Goal: Navigation & Orientation: Find specific page/section

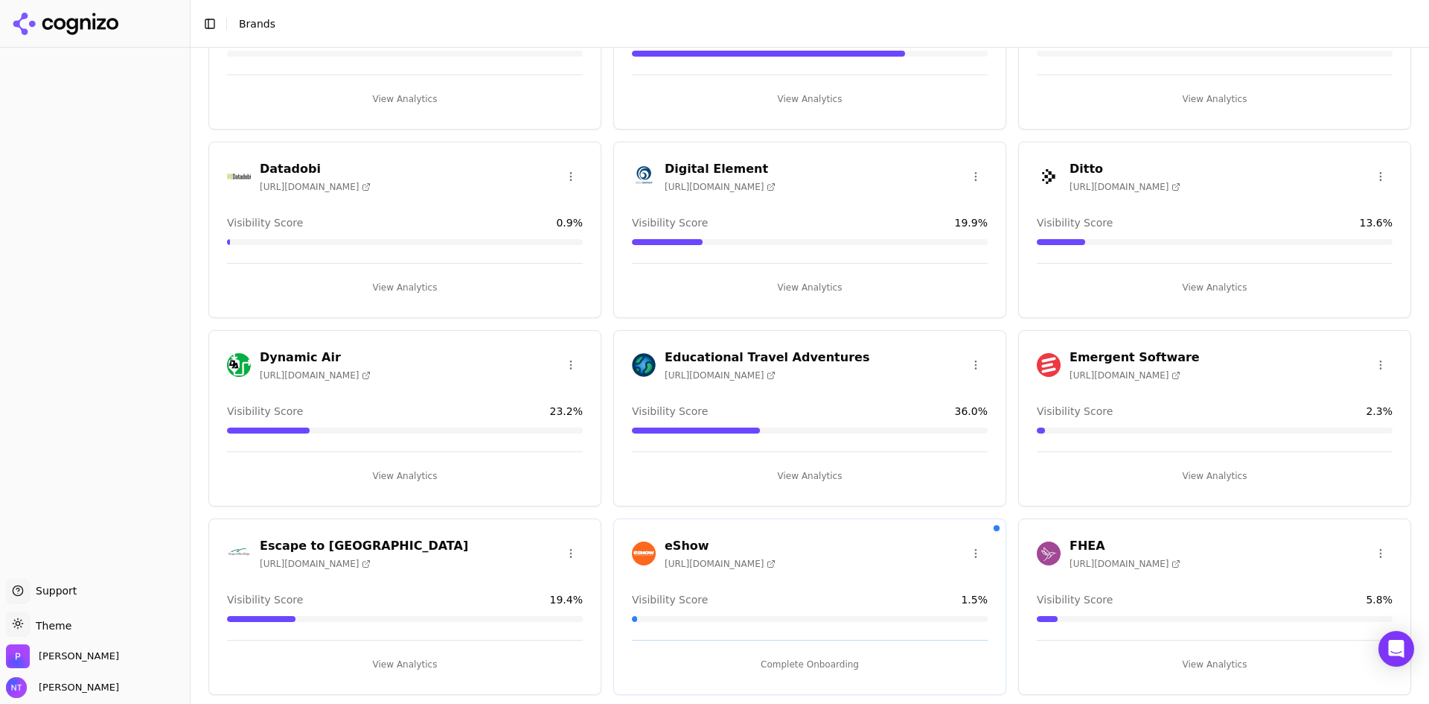
scroll to position [298, 0]
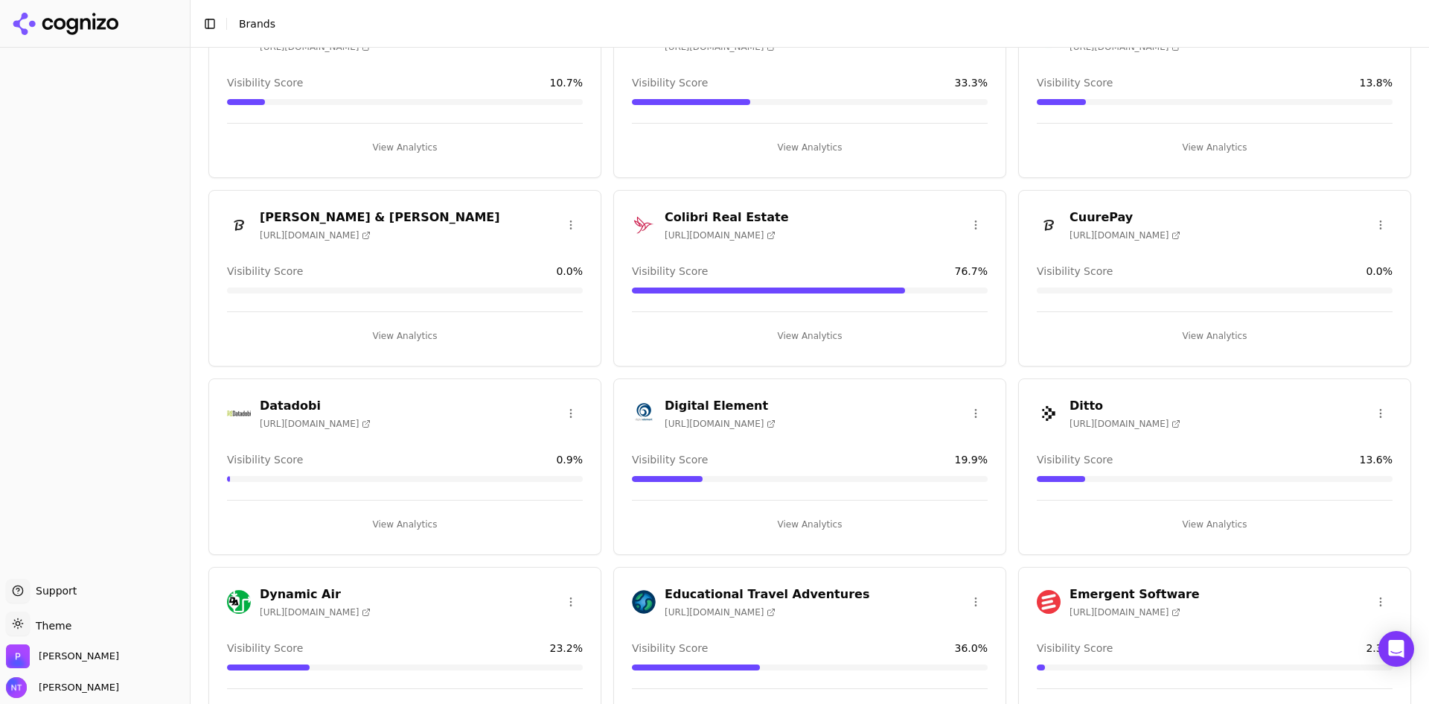
click at [792, 232] on div "Colibri Real Estate [URL][DOMAIN_NAME]" at bounding box center [810, 224] width 356 height 33
click at [793, 342] on button "View Analytics" at bounding box center [810, 336] width 356 height 24
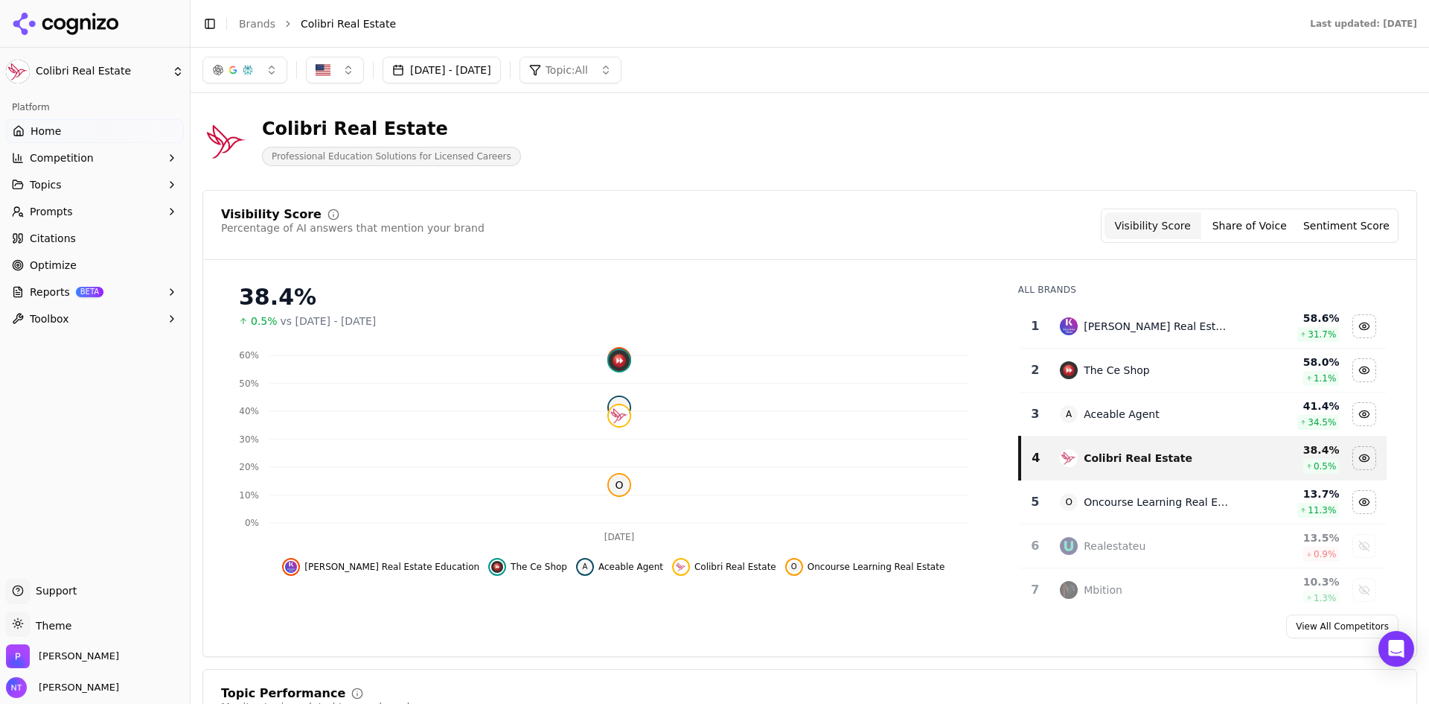
click at [53, 16] on icon at bounding box center [66, 24] width 108 height 22
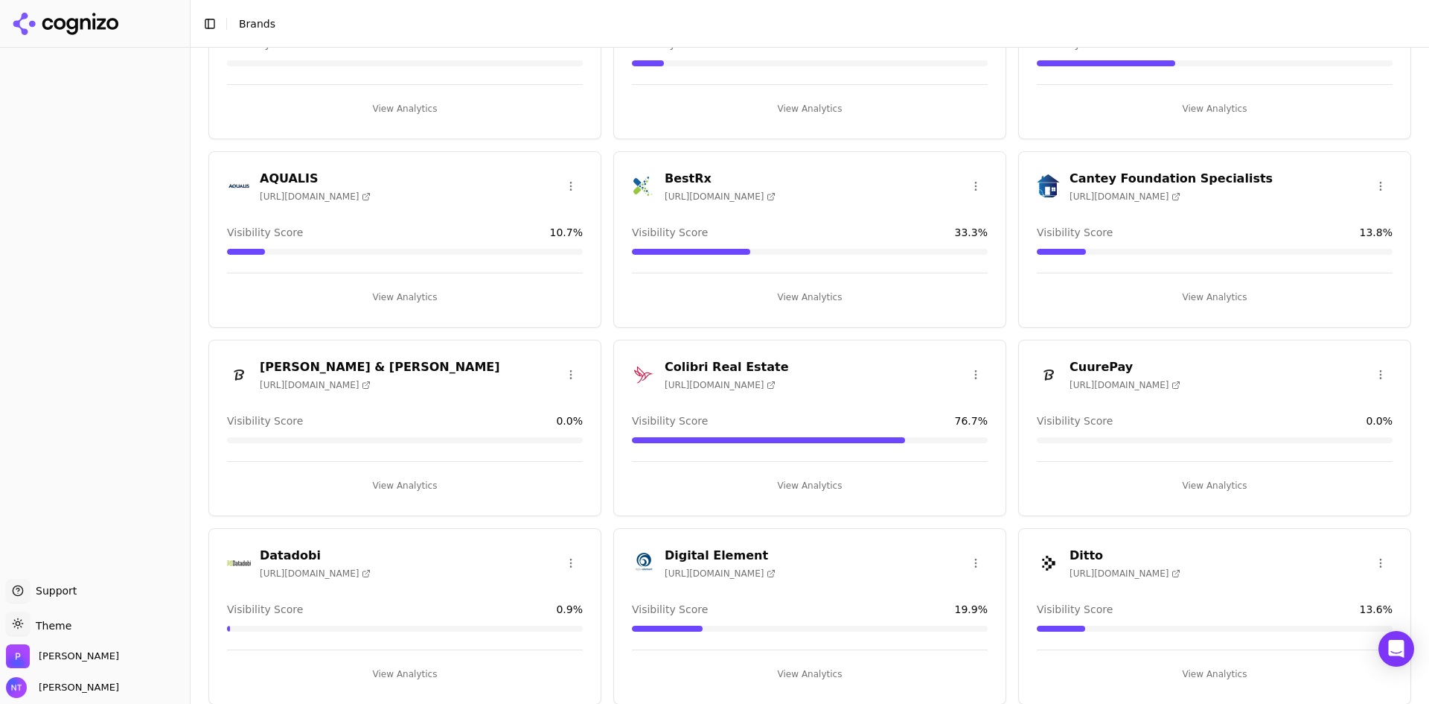
scroll to position [149, 0]
click at [784, 480] on button "View Analytics" at bounding box center [810, 485] width 356 height 24
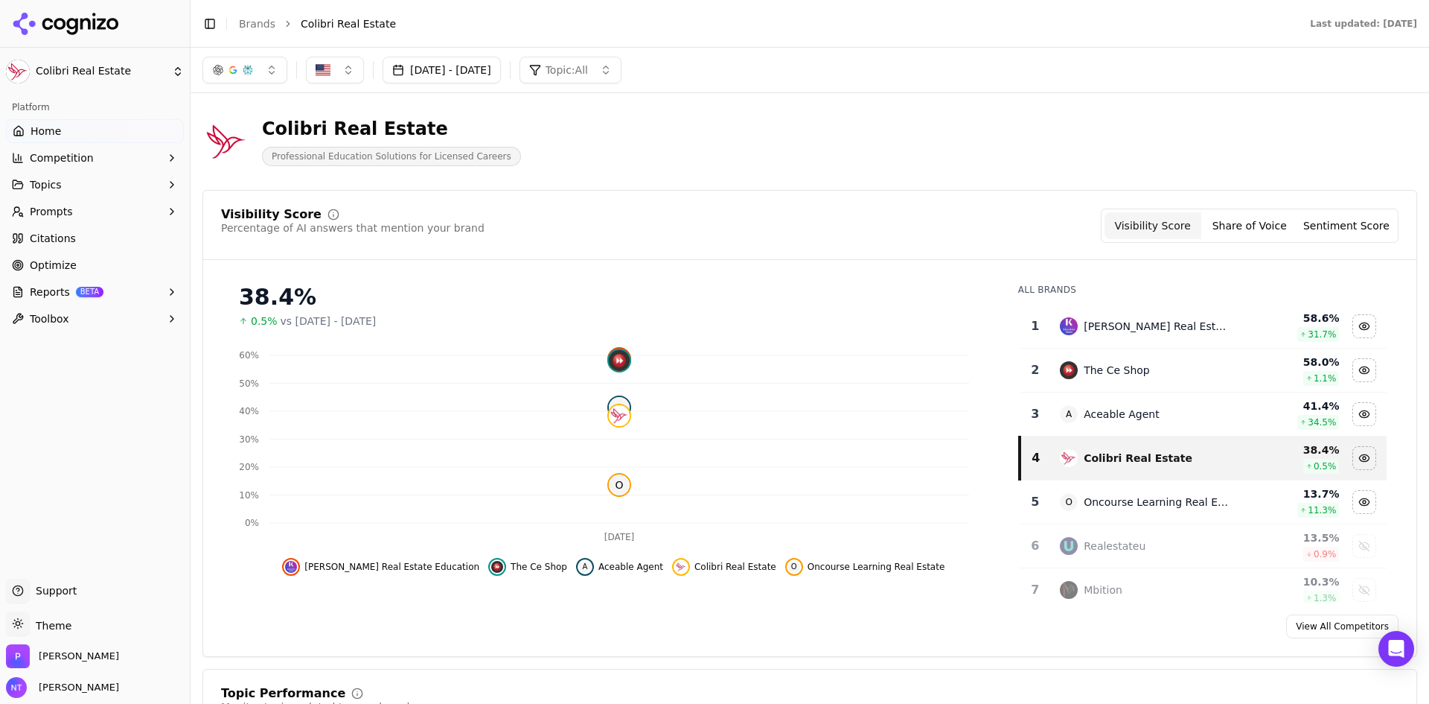
click at [1265, 217] on button "Share of Voice" at bounding box center [1250, 225] width 97 height 27
click at [1157, 229] on button "Visibility Score" at bounding box center [1153, 225] width 97 height 27
click at [1263, 229] on button "Share of Voice" at bounding box center [1250, 225] width 97 height 27
click at [1331, 230] on button "Sentiment Score" at bounding box center [1346, 225] width 97 height 27
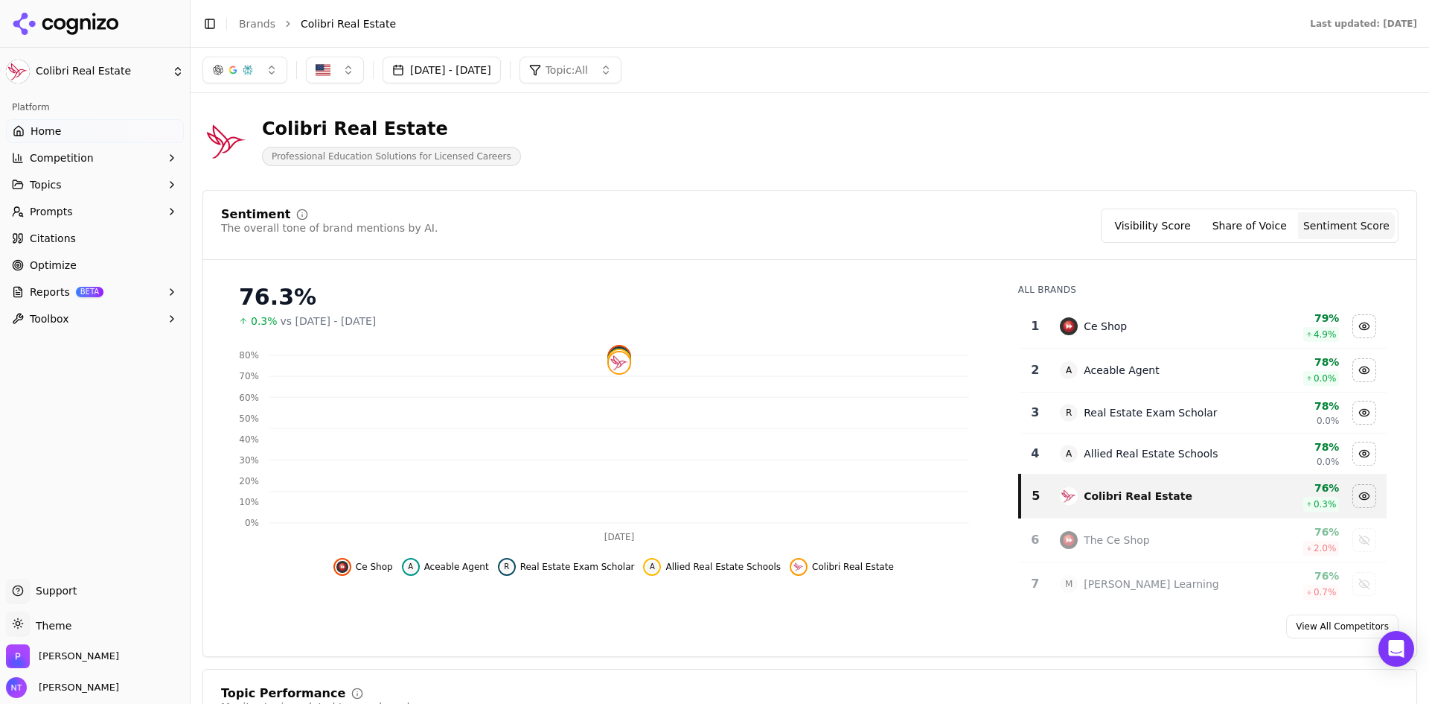
click at [1220, 230] on button "Share of Voice" at bounding box center [1250, 225] width 97 height 27
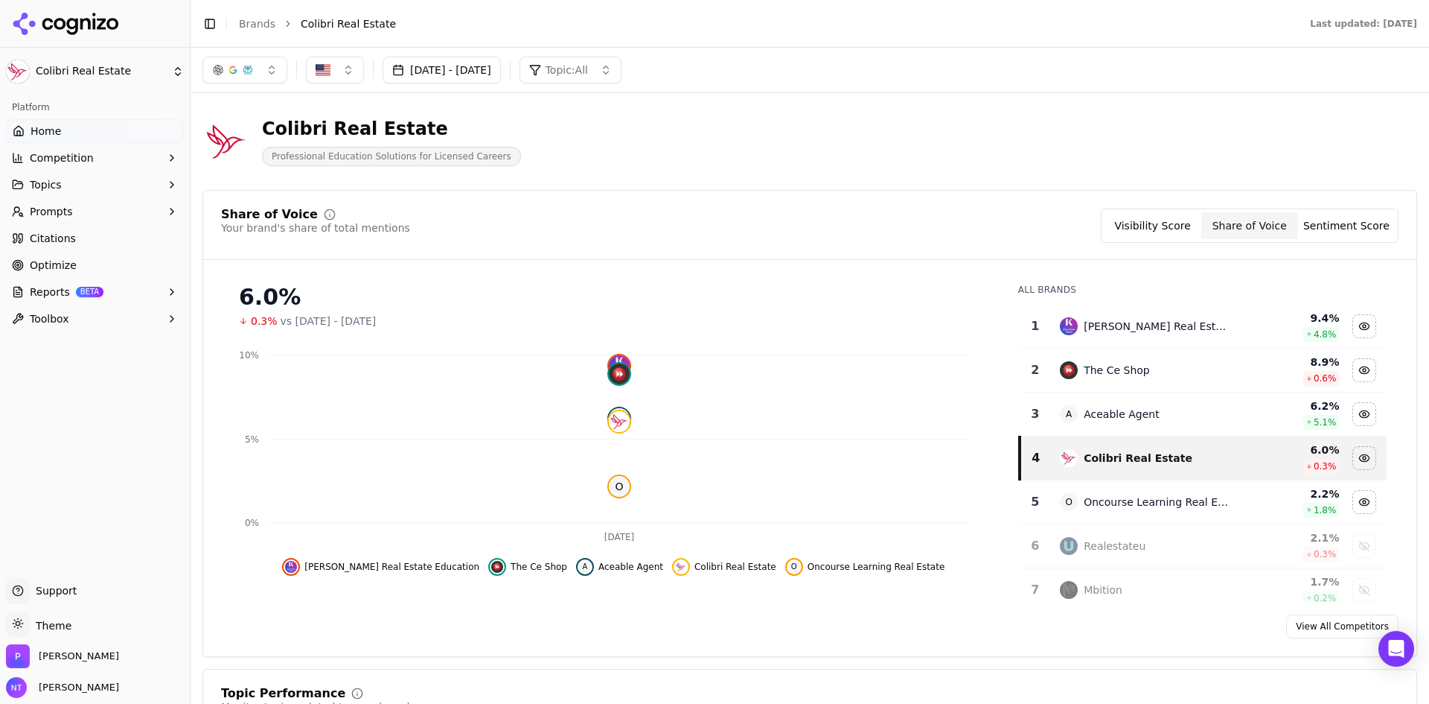
click at [1283, 228] on button "Share of Voice" at bounding box center [1250, 225] width 97 height 27
click at [1322, 232] on button "Sentiment Score" at bounding box center [1346, 225] width 97 height 27
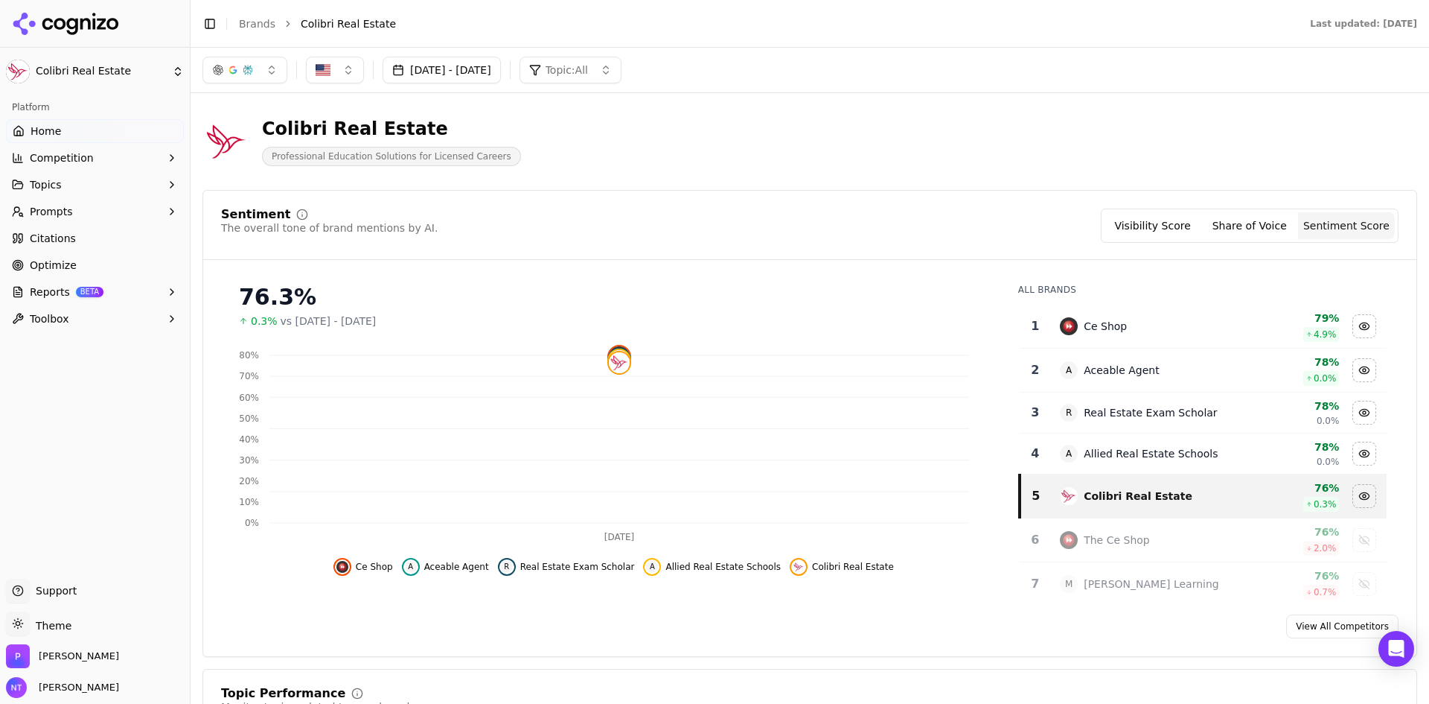
click at [1189, 230] on button "Visibility Score" at bounding box center [1153, 225] width 97 height 27
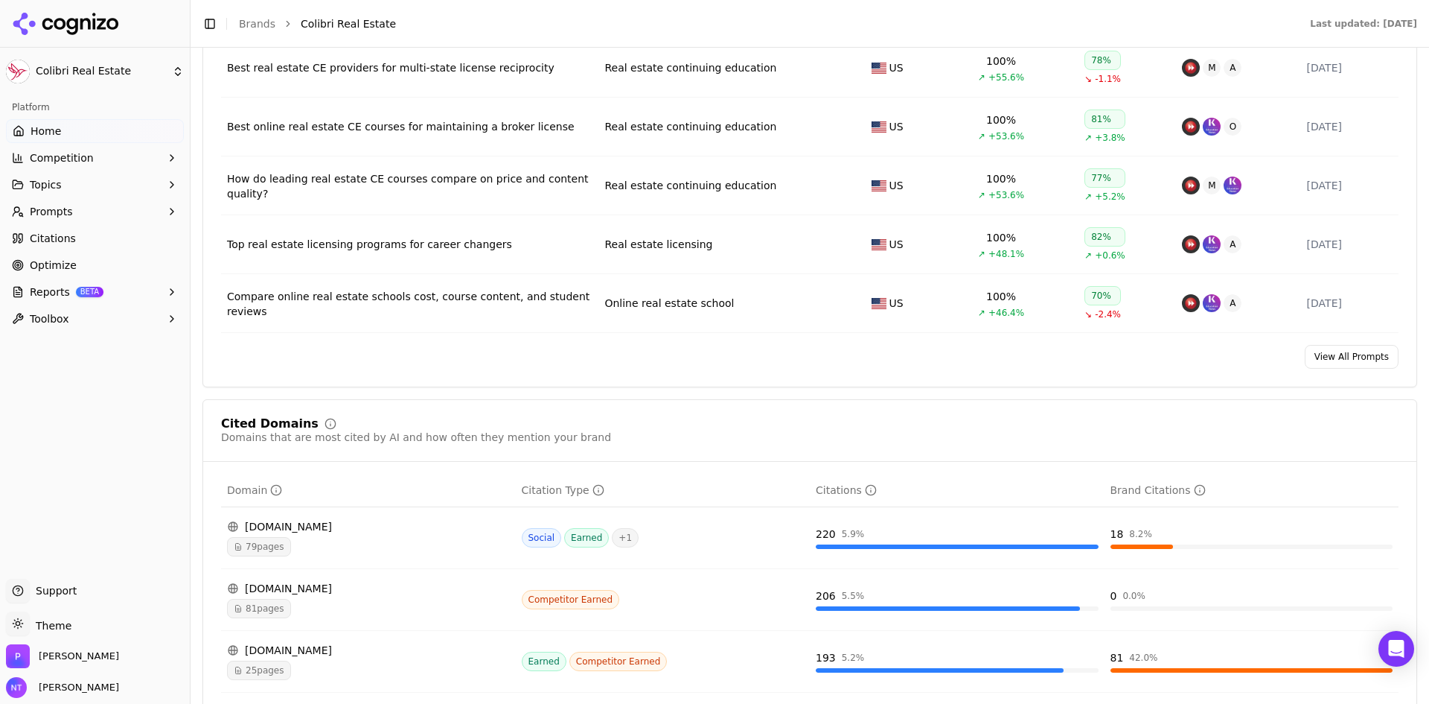
scroll to position [1266, 0]
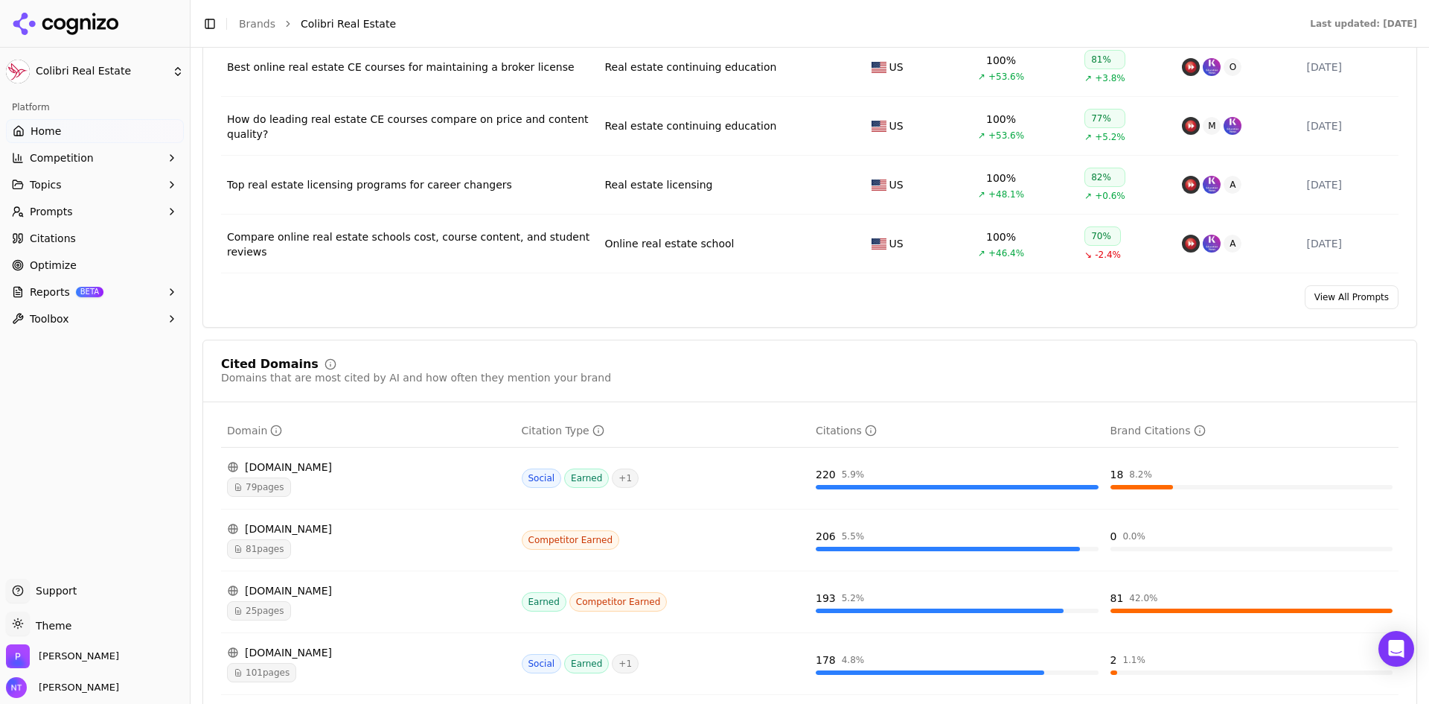
click at [34, 126] on span "Home" at bounding box center [46, 131] width 31 height 15
click at [68, 129] on link "Home" at bounding box center [95, 131] width 178 height 24
click at [79, 61] on html "Colibri Real Estate Platform Home Competition Topics Prompts Citations Optimize…" at bounding box center [714, 352] width 1429 height 704
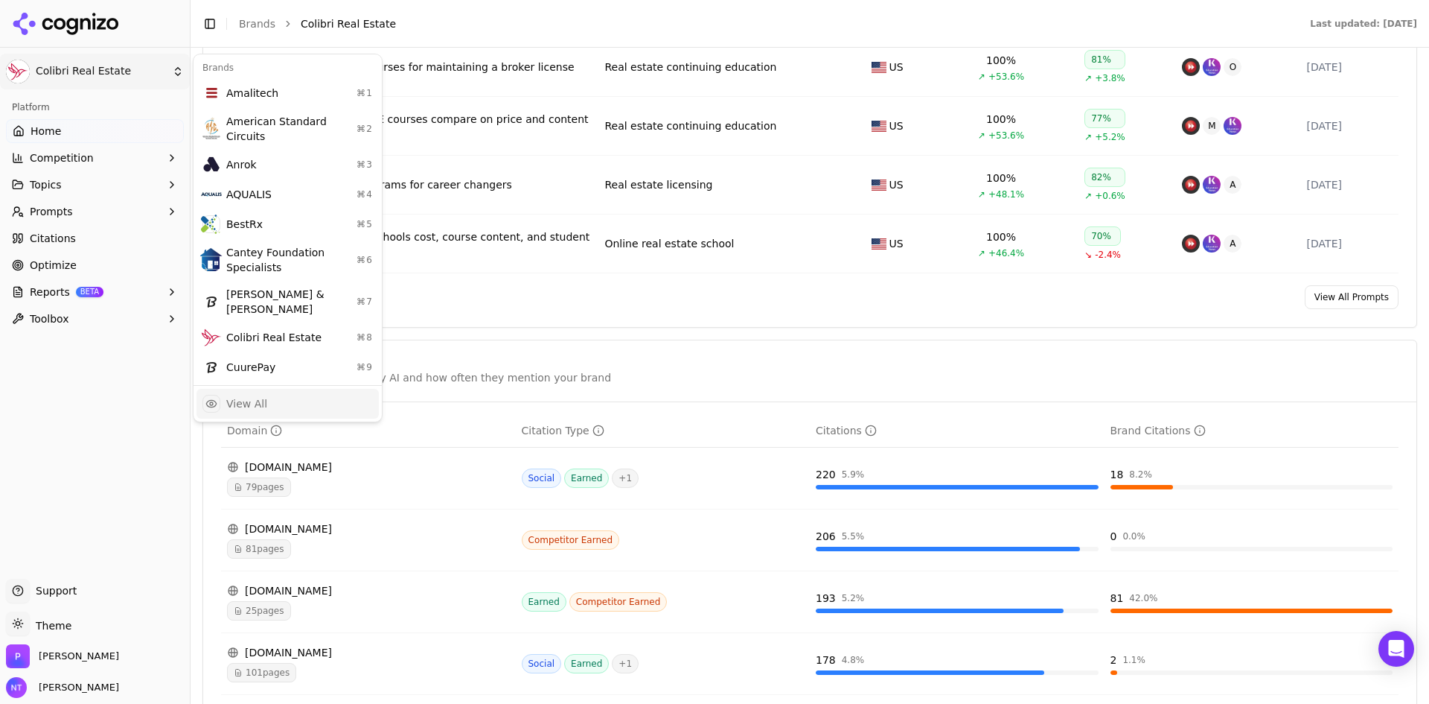
click at [223, 389] on div "View All" at bounding box center [288, 404] width 182 height 30
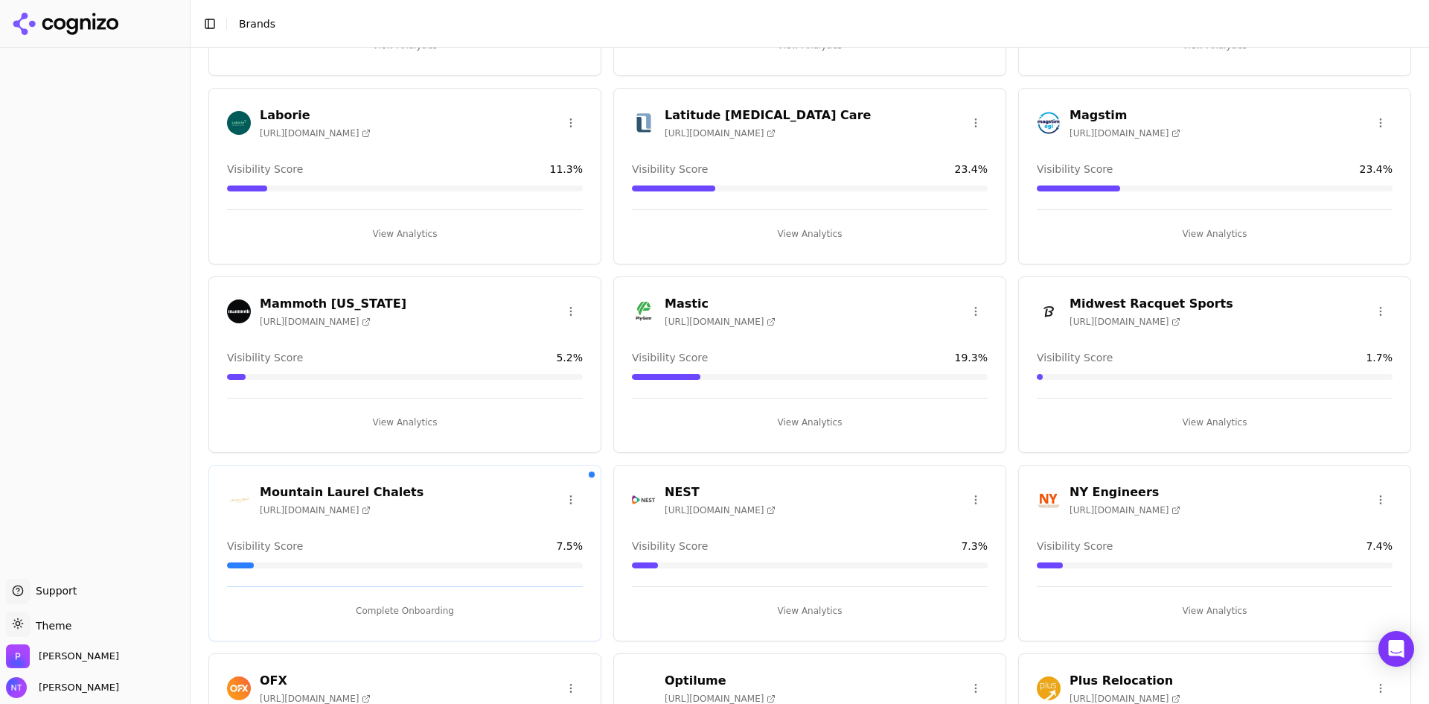
scroll to position [1906, 0]
click at [371, 319] on icon at bounding box center [366, 322] width 9 height 9
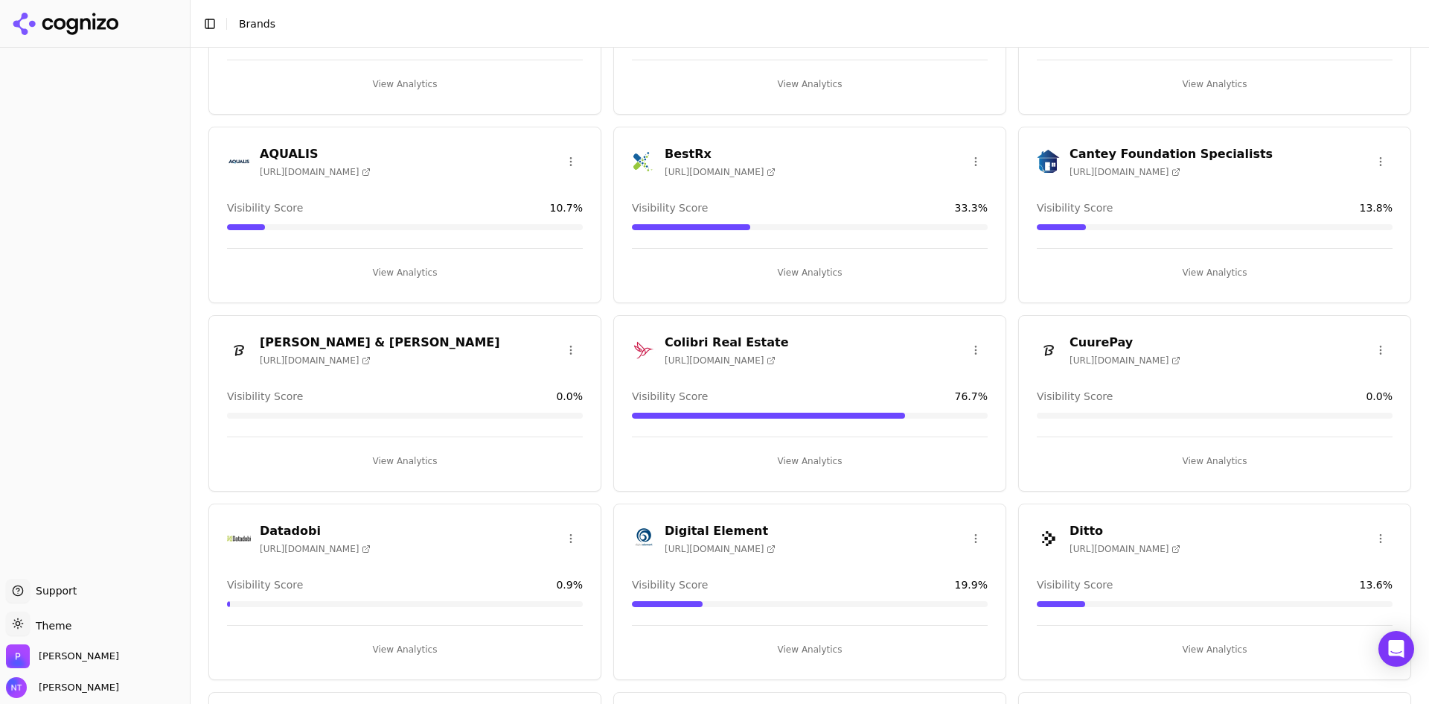
scroll to position [0, 0]
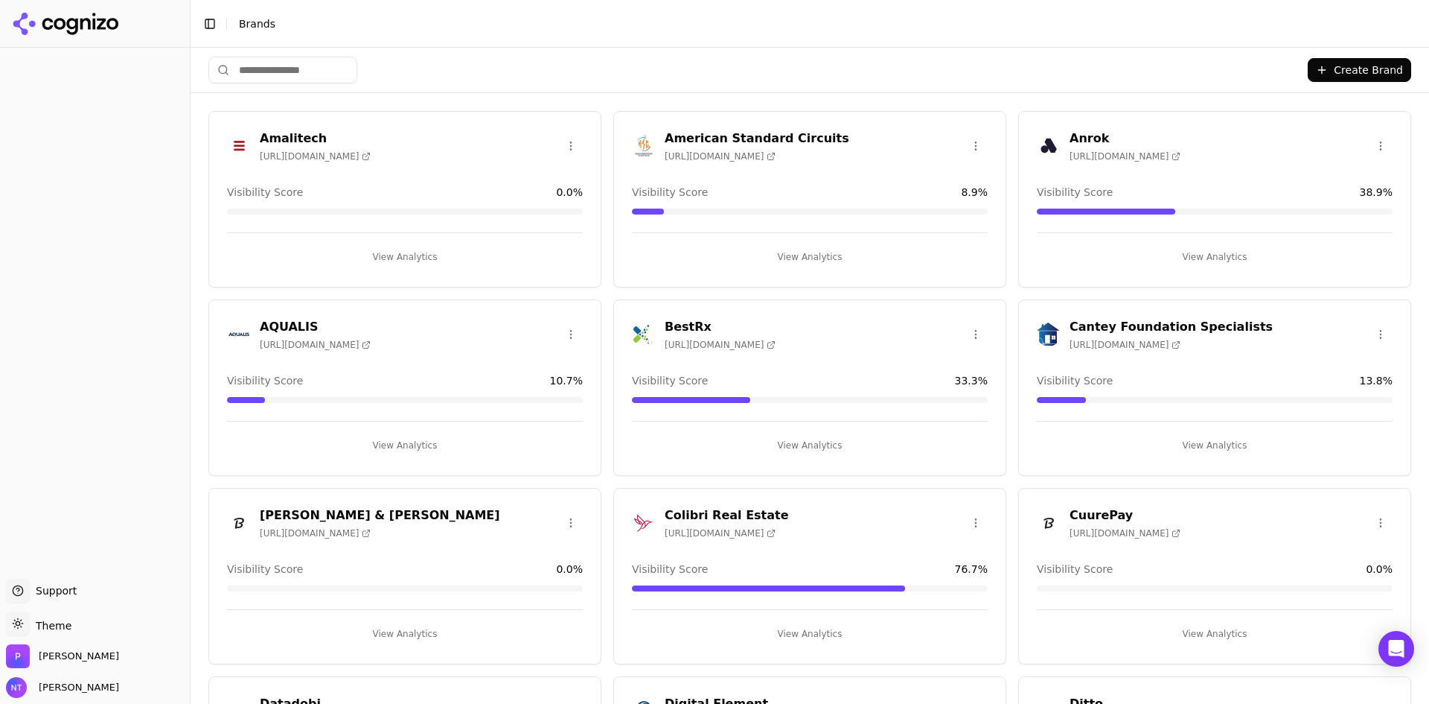
click at [49, 631] on html "Support Support Toggle theme Theme [PERSON_NAME] Tower Toggle Sidebar Brands Cr…" at bounding box center [714, 352] width 1429 height 704
click at [21, 567] on div "Dark" at bounding box center [54, 569] width 88 height 24
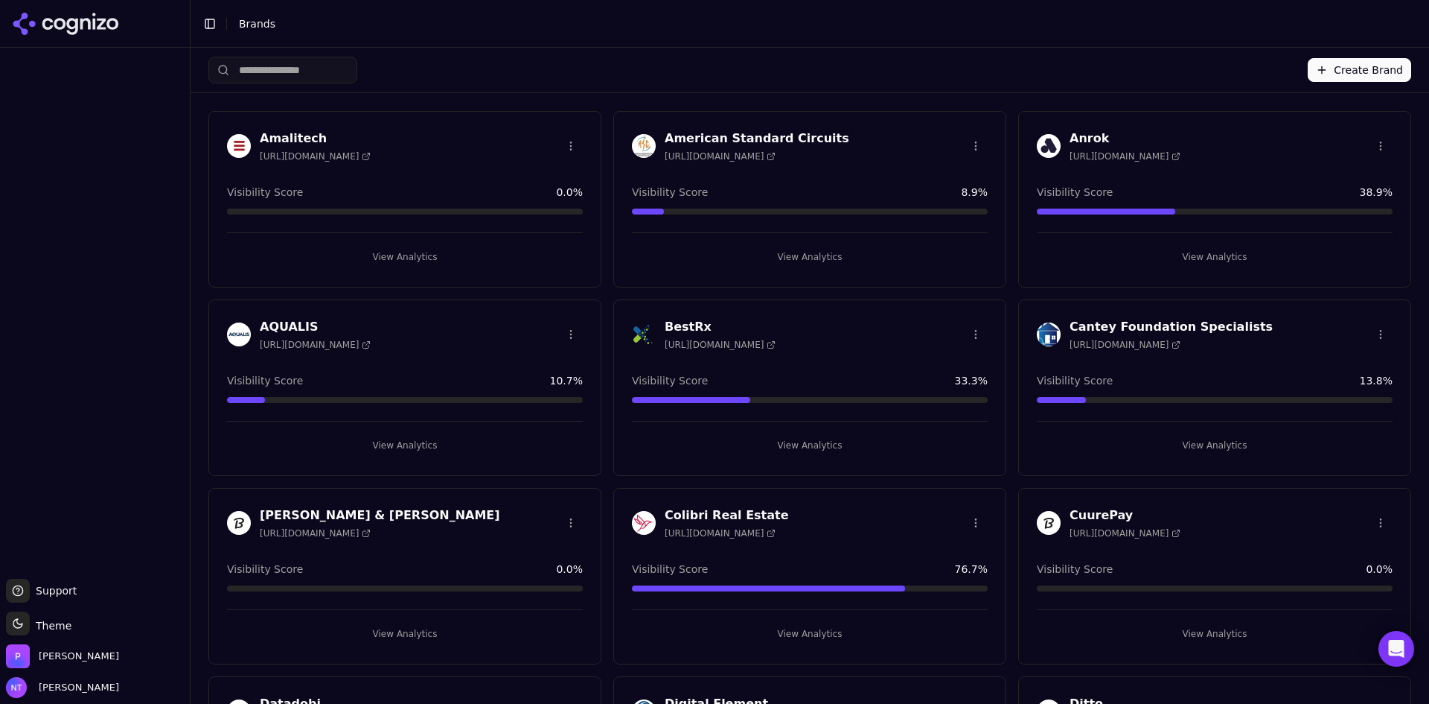
click at [41, 621] on html "Support Support Toggle theme Theme [PERSON_NAME] Tower Toggle Sidebar Brands Cr…" at bounding box center [714, 352] width 1429 height 704
click at [45, 599] on div "System" at bounding box center [54, 593] width 88 height 24
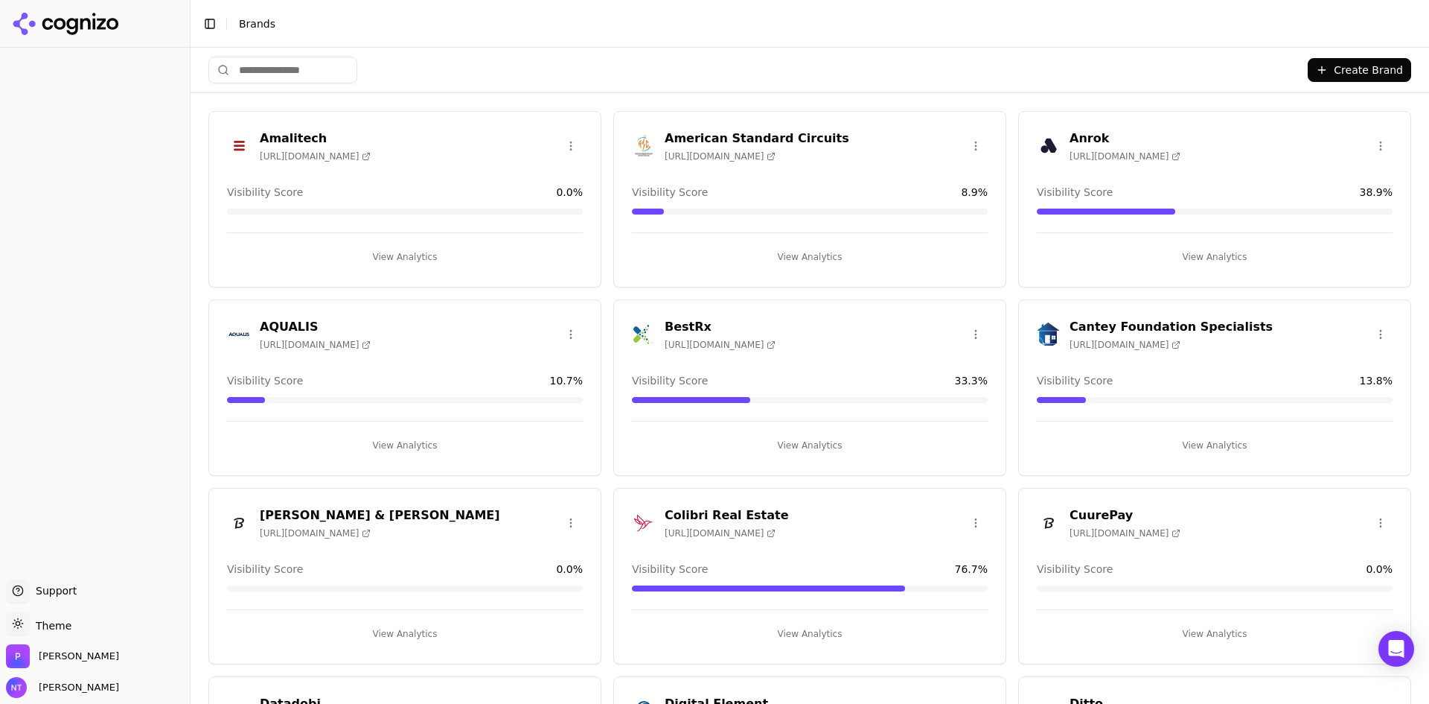
click at [53, 619] on html "Support Support Toggle theme Theme [PERSON_NAME] Tower Toggle Sidebar Brands Cr…" at bounding box center [714, 352] width 1429 height 704
click at [54, 555] on div "Light" at bounding box center [54, 545] width 88 height 24
